Goal: Task Accomplishment & Management: Manage account settings

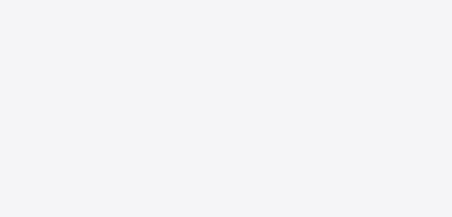
click at [291, 46] on div "New Update Available Hello there, You can install SAFSIMS on your device for ea…" at bounding box center [226, 108] width 452 height 217
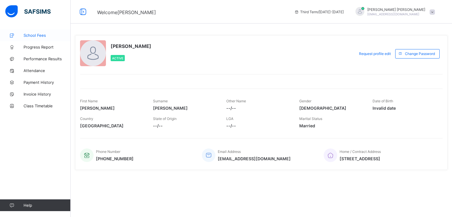
click at [42, 37] on span "School Fees" at bounding box center [47, 35] width 47 height 5
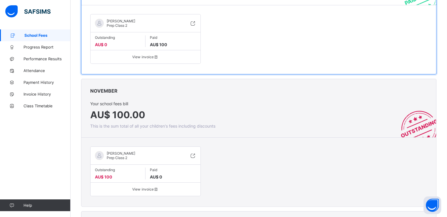
scroll to position [118, 0]
